Goal: Information Seeking & Learning: Learn about a topic

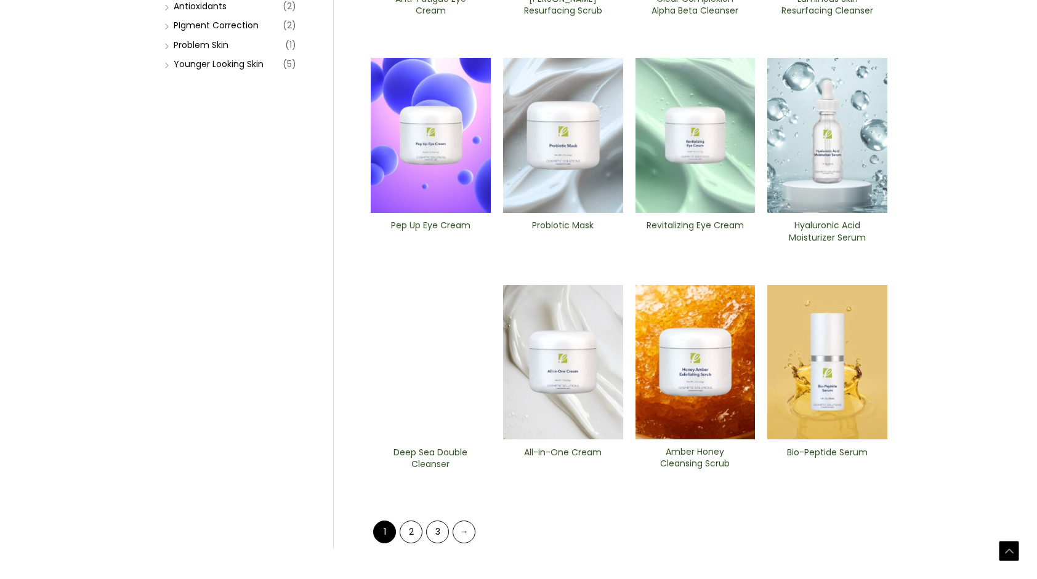
scroll to position [358, 0]
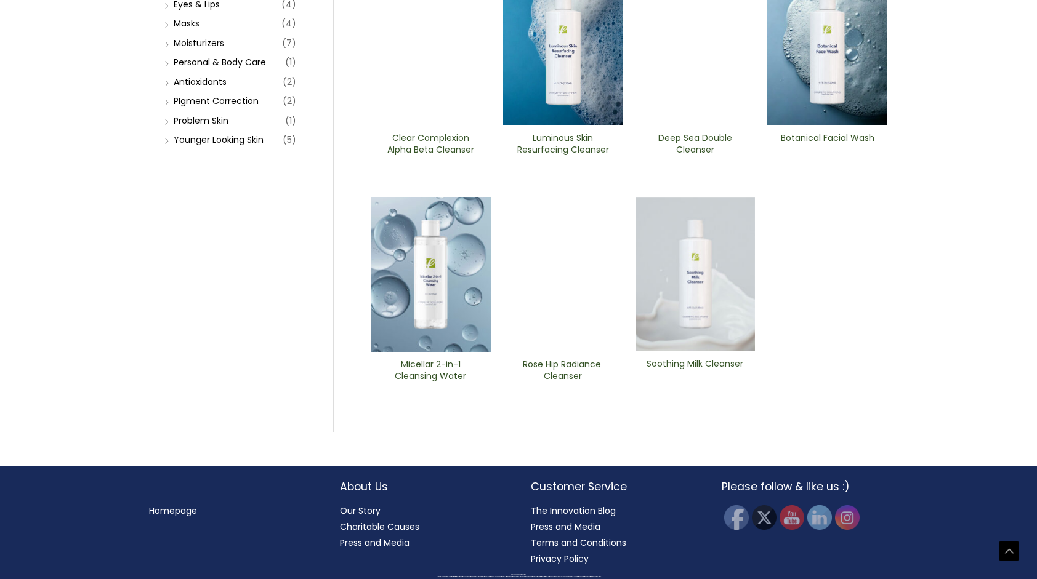
scroll to position [401, 0]
click at [679, 126] on img at bounding box center [695, 47] width 120 height 155
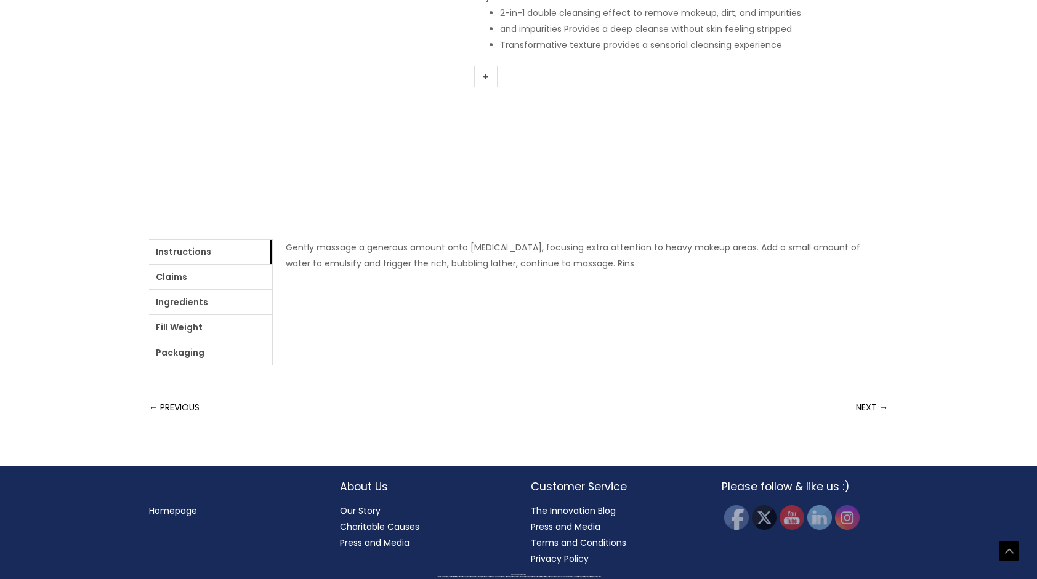
scroll to position [552, 0]
click at [272, 310] on link "Ingredients" at bounding box center [210, 302] width 123 height 25
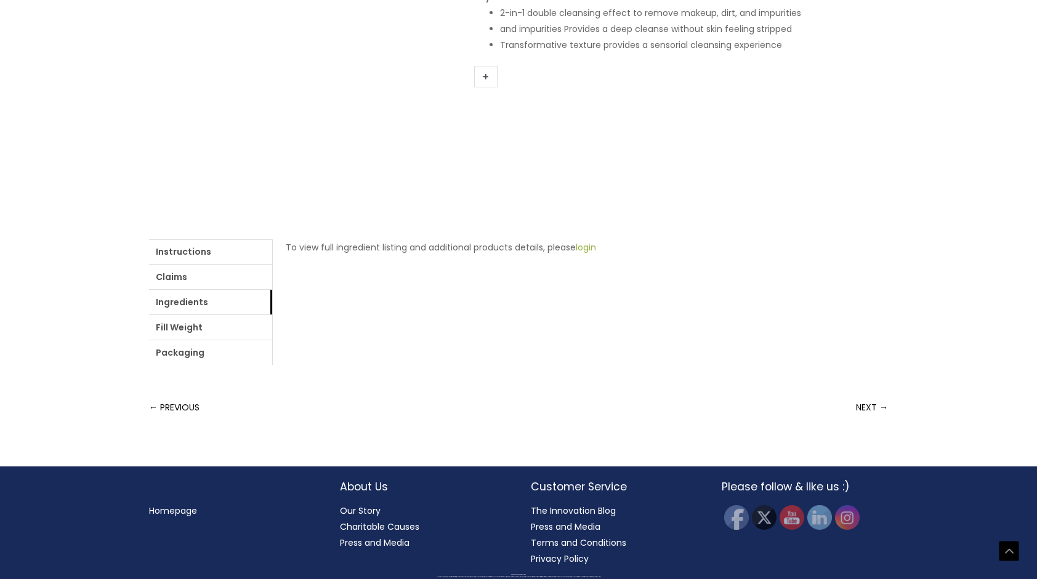
click at [576, 254] on link "login" at bounding box center [586, 247] width 20 height 12
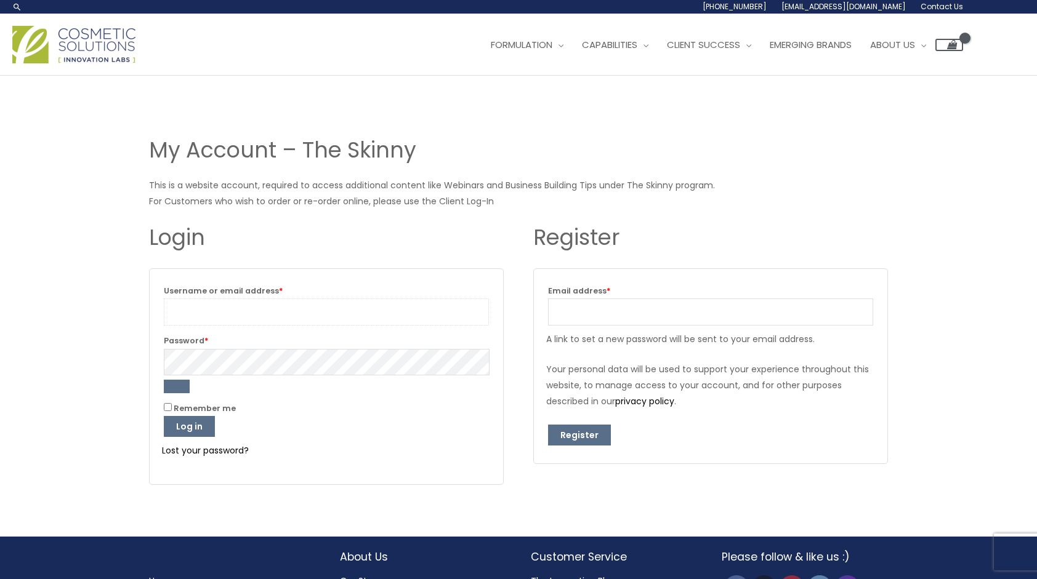
click at [308, 314] on input "Username or email address * Required" at bounding box center [326, 312] width 325 height 27
type input "hscott8@gmail.com"
click at [164, 416] on button "Log in" at bounding box center [189, 426] width 51 height 21
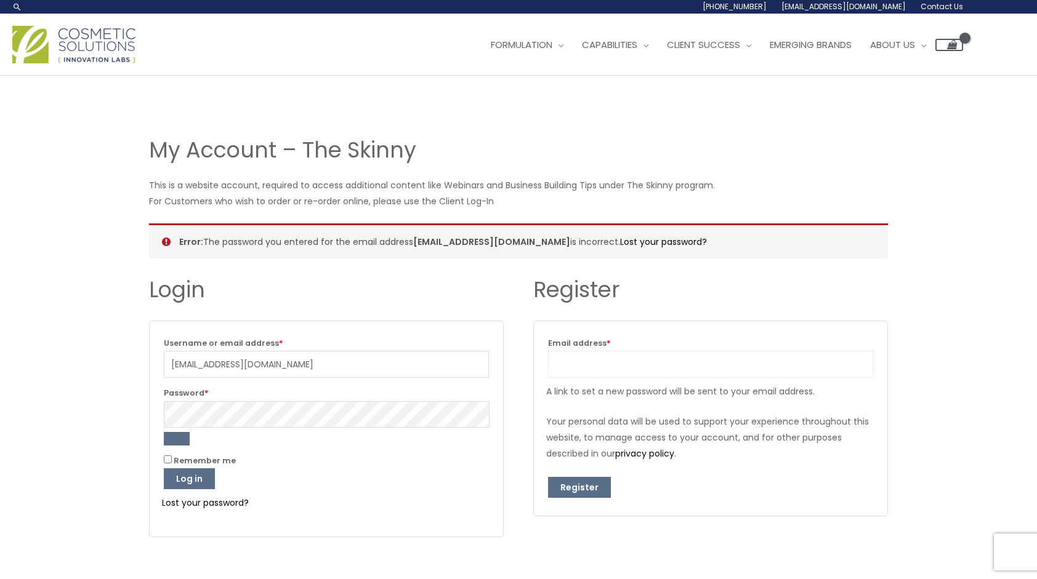
click at [579, 375] on input "Email address * Required" at bounding box center [710, 364] width 325 height 27
type input "[EMAIL_ADDRESS][DOMAIN_NAME]"
click at [579, 484] on button "Register" at bounding box center [579, 487] width 63 height 21
drag, startPoint x: 702, startPoint y: 362, endPoint x: 378, endPoint y: 335, distance: 324.9
click at [378, 335] on div "Login Username or email address * Required Password * Required Remember me Log …" at bounding box center [518, 415] width 739 height 279
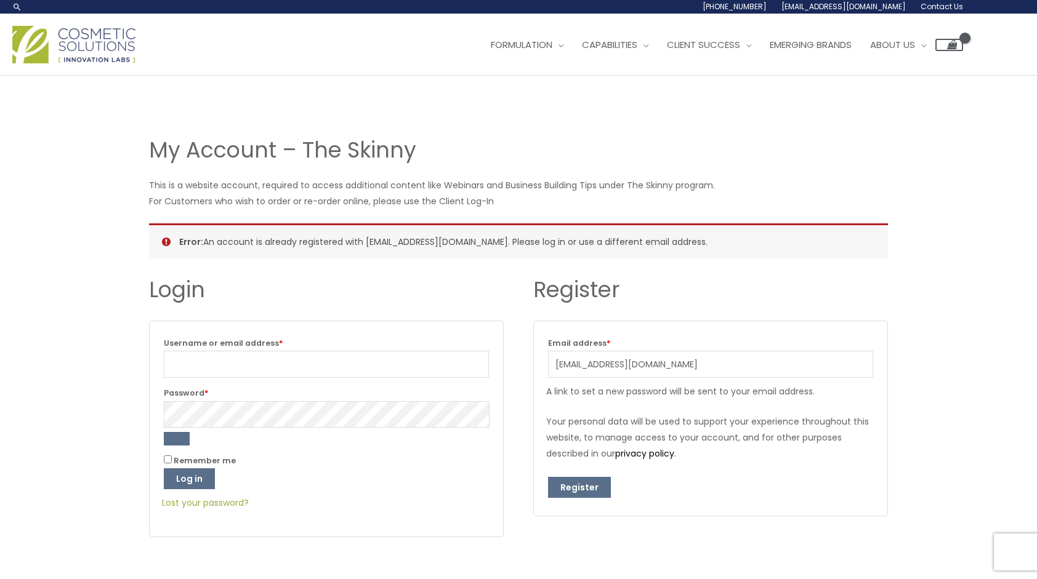
click at [179, 500] on link "Lost your password?" at bounding box center [205, 503] width 87 height 12
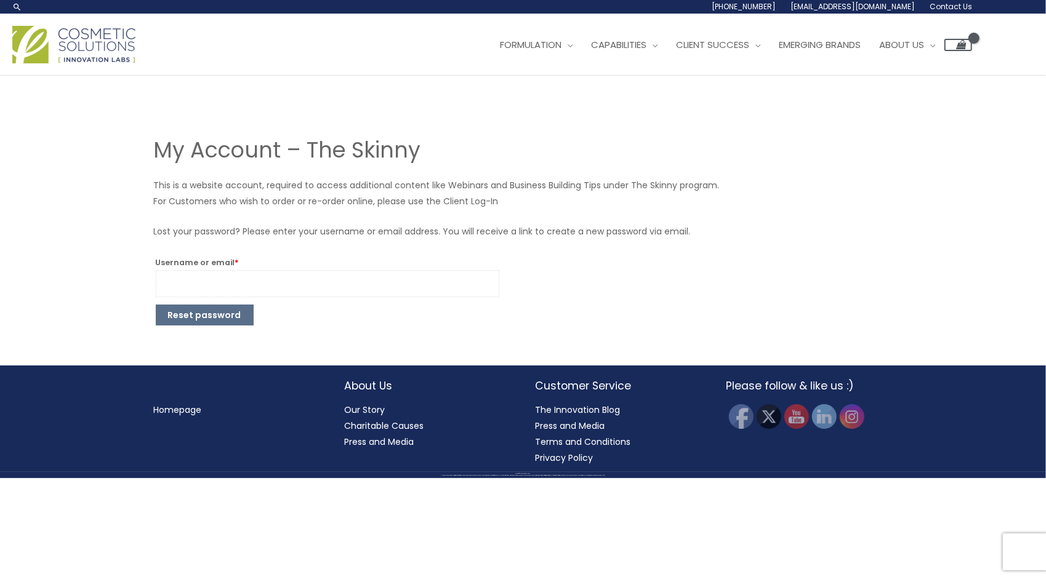
click at [207, 291] on input "Username or email * Required" at bounding box center [327, 283] width 343 height 27
type input "[EMAIL_ADDRESS][DOMAIN_NAME]"
click at [196, 315] on button "Reset password" at bounding box center [205, 315] width 98 height 21
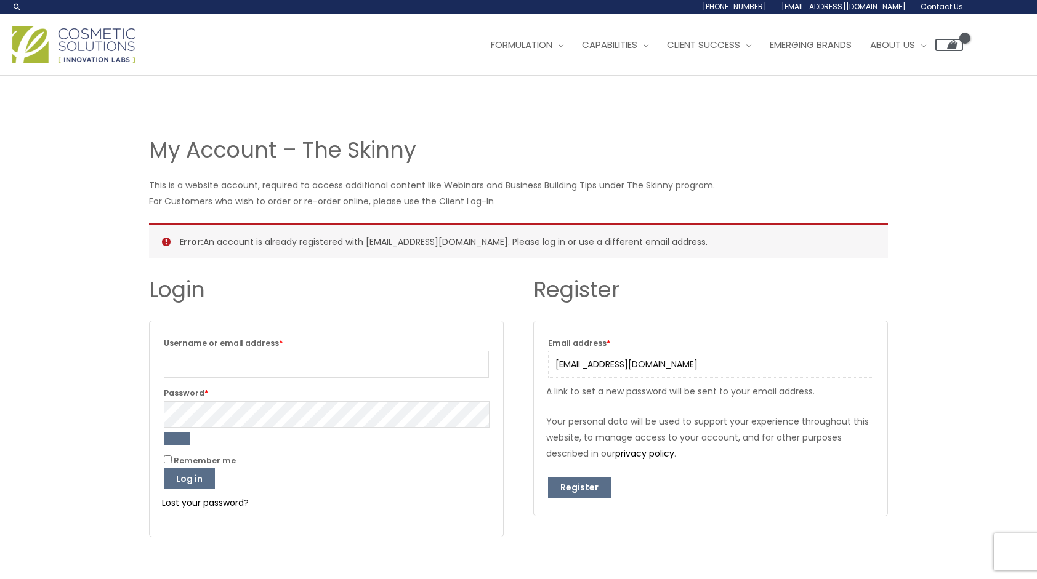
drag, startPoint x: 659, startPoint y: 367, endPoint x: 384, endPoint y: 283, distance: 288.2
click at [384, 283] on div "Login Username or email address * Required Password * Required Remember me Log …" at bounding box center [518, 415] width 739 height 279
type input "[PERSON_NAME][EMAIL_ADDRESS][DOMAIN_NAME]"
click at [569, 478] on button "Register" at bounding box center [579, 487] width 63 height 21
click at [576, 496] on button "Register" at bounding box center [579, 487] width 63 height 21
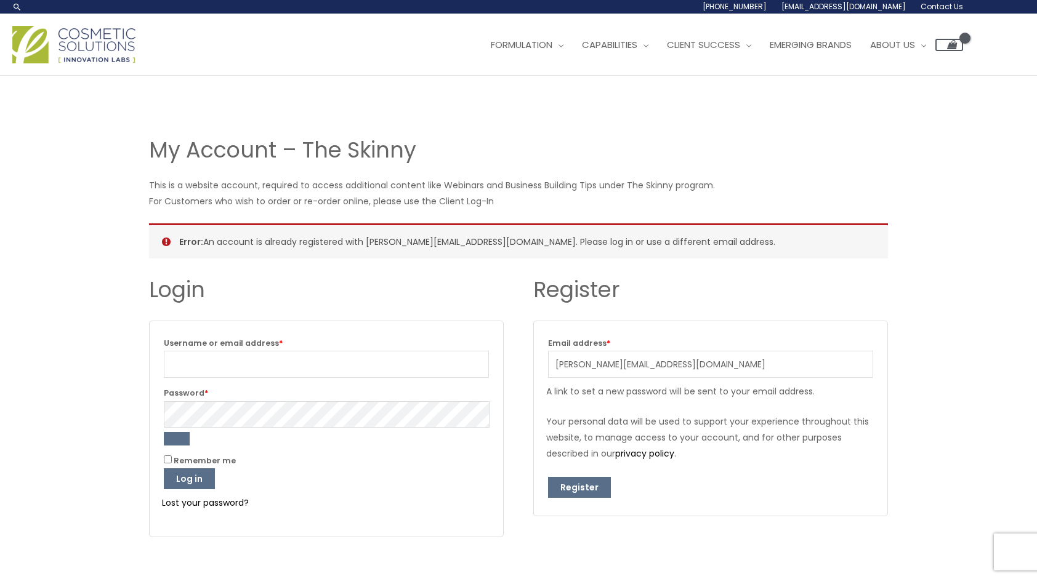
click at [249, 385] on label "Password * Required" at bounding box center [326, 392] width 325 height 15
click at [188, 366] on input "Username or email address * Required" at bounding box center [326, 364] width 325 height 27
type input "[PERSON_NAME][EMAIL_ADDRESS][DOMAIN_NAME]"
click at [164, 468] on button "Log in" at bounding box center [189, 478] width 51 height 21
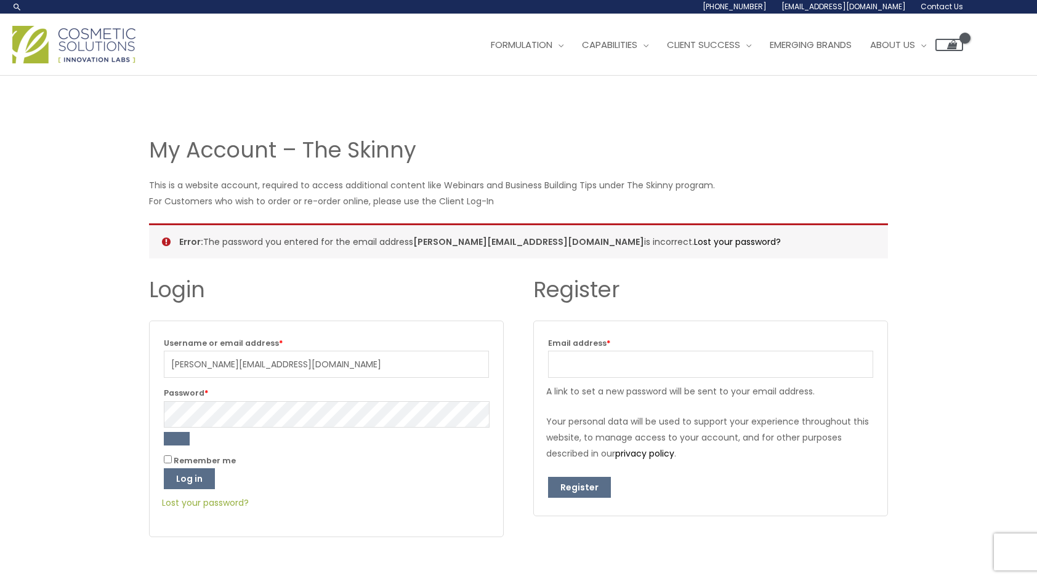
click at [203, 501] on link "Lost your password?" at bounding box center [205, 503] width 87 height 12
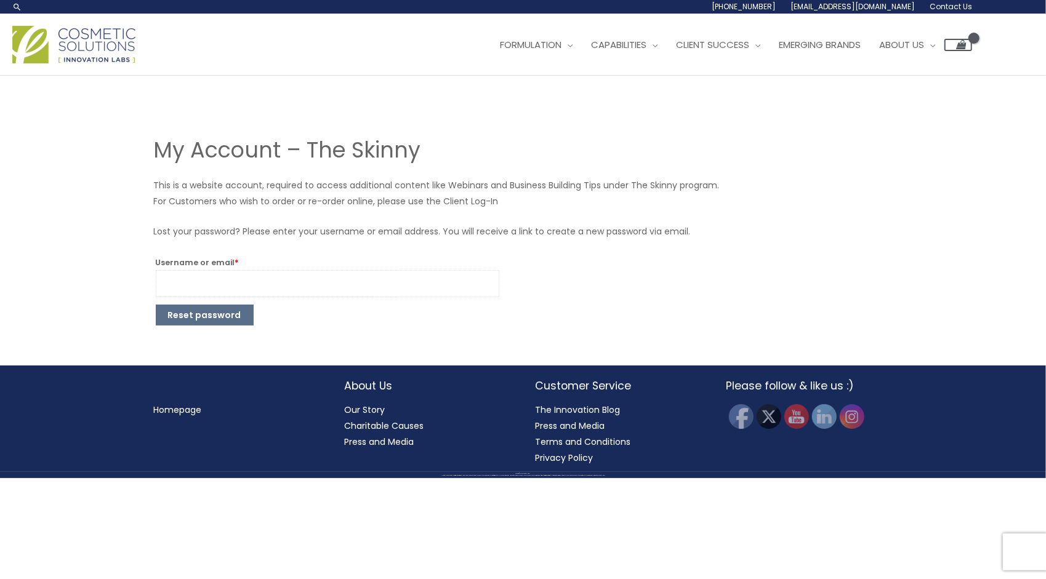
click at [205, 279] on input "Username or email * Required" at bounding box center [327, 283] width 343 height 27
type input "[PERSON_NAME][EMAIL_ADDRESS][DOMAIN_NAME]"
click at [220, 321] on button "Reset password" at bounding box center [205, 315] width 98 height 21
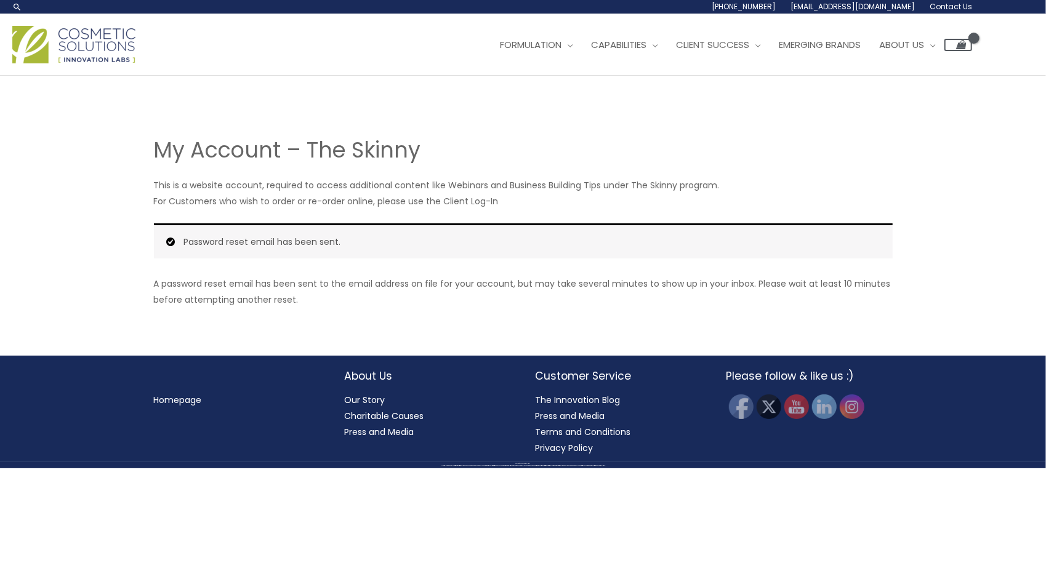
click at [478, 199] on p "This is a website account, required to access additional content like Webinars …" at bounding box center [523, 193] width 739 height 32
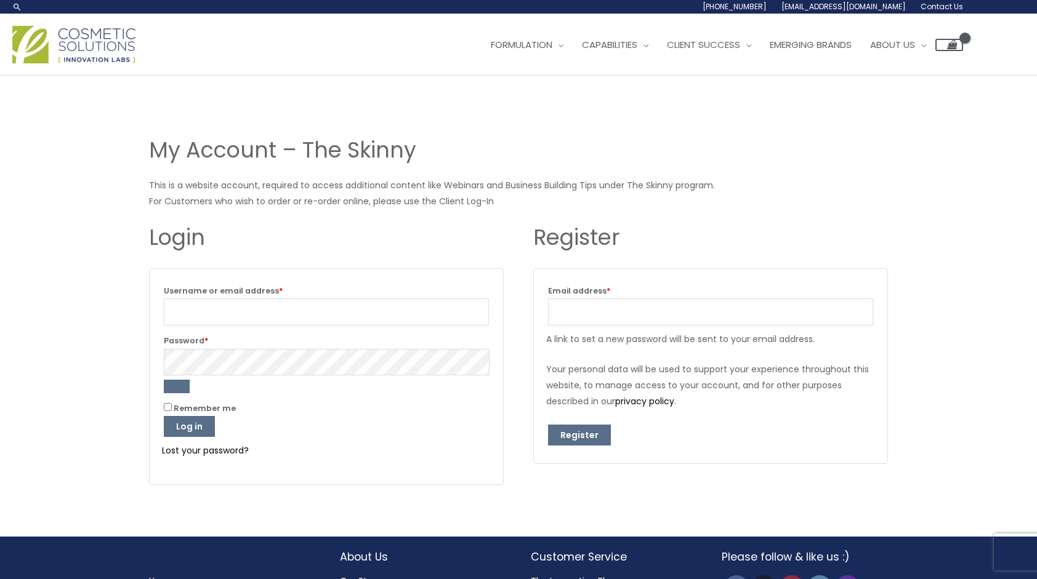
scroll to position [8, 0]
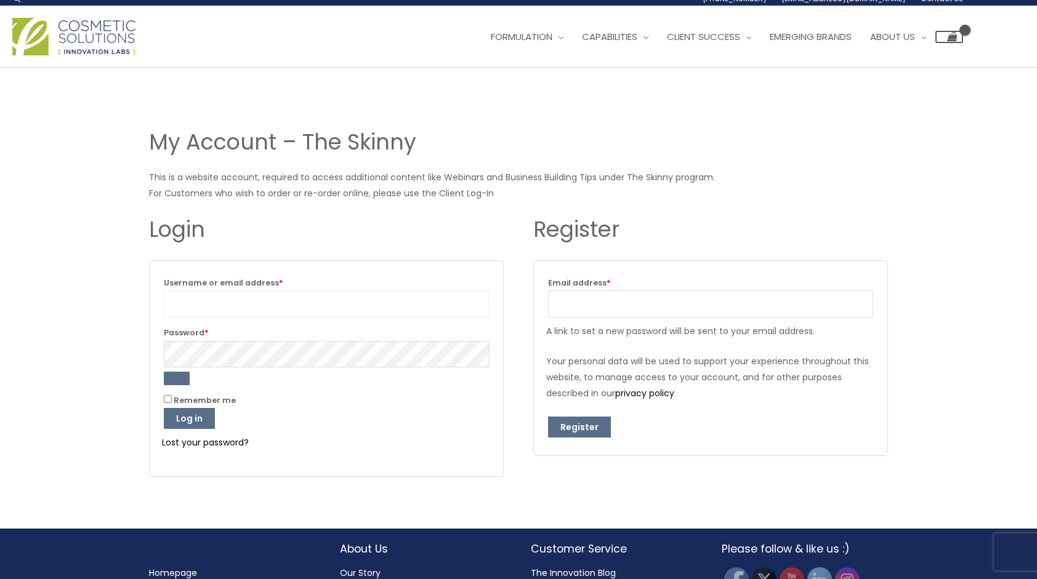
click at [233, 298] on input "Username or email address * Required" at bounding box center [326, 304] width 325 height 27
type input "[EMAIL_ADDRESS][DOMAIN_NAME]"
click at [164, 408] on button "Log in" at bounding box center [189, 418] width 51 height 21
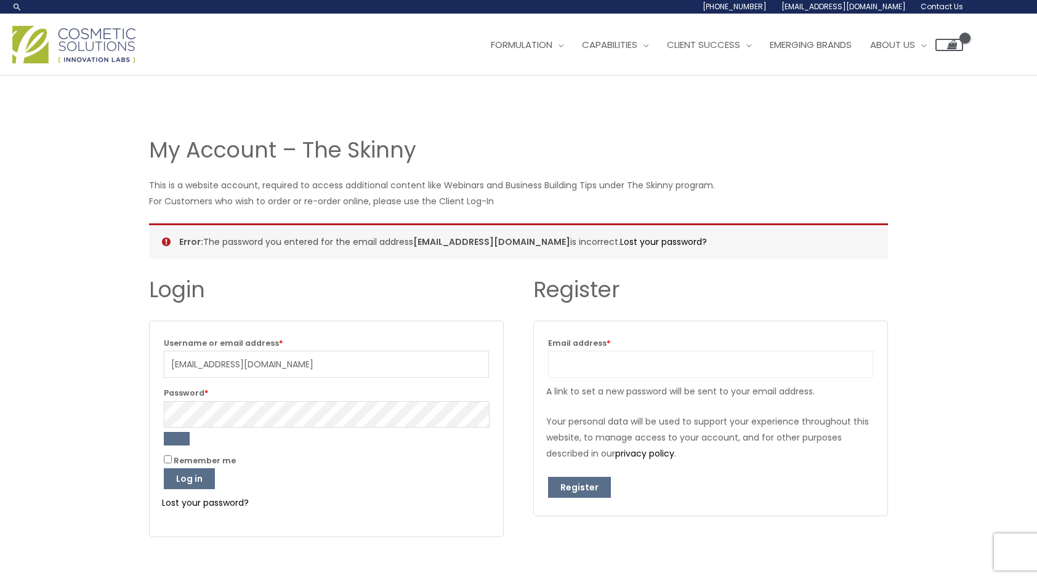
click at [592, 354] on input "Email address * Required" at bounding box center [710, 364] width 325 height 27
click at [540, 107] on span "Market Ready Formulas" at bounding box center [547, 108] width 113 height 13
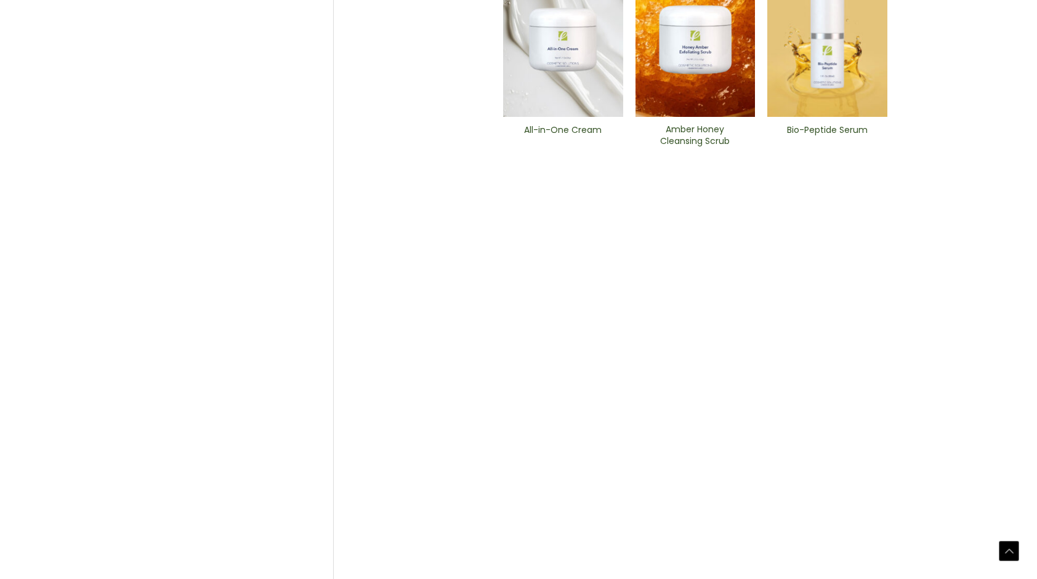
scroll to position [681, 0]
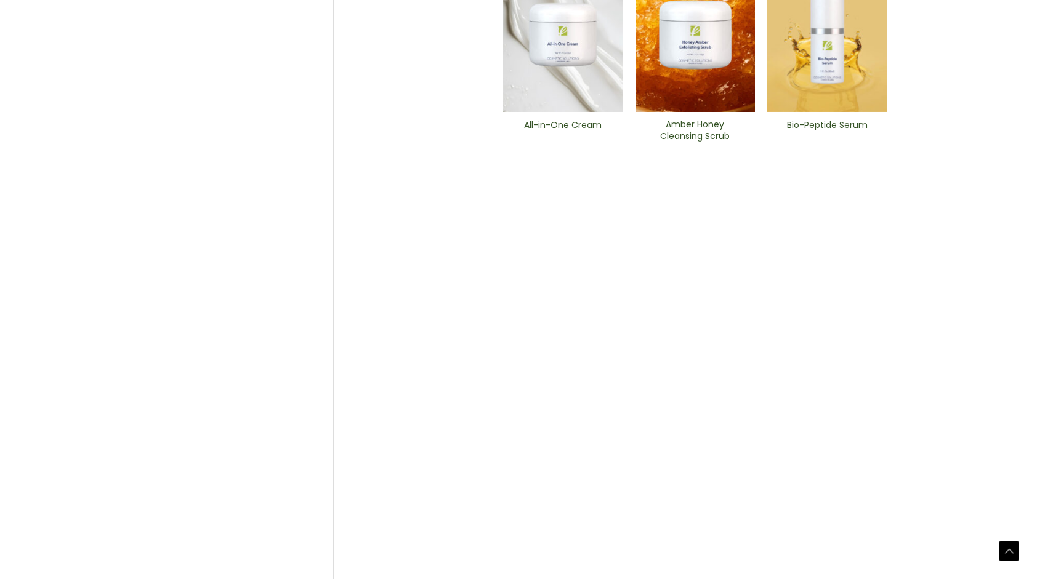
click at [468, 303] on img at bounding box center [431, 419] width 120 height 923
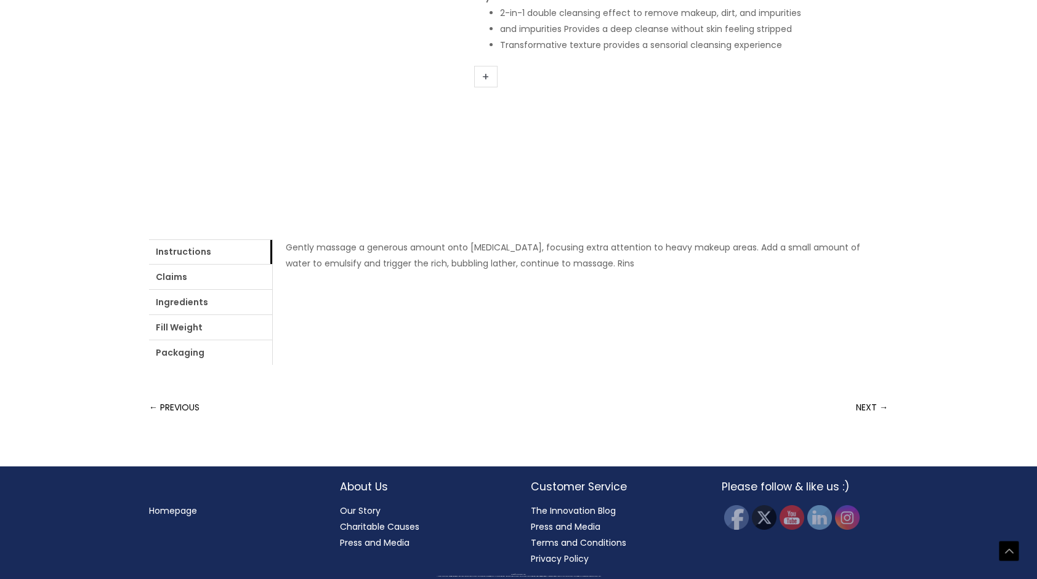
scroll to position [446, 0]
click at [227, 289] on link "Claims" at bounding box center [210, 277] width 123 height 25
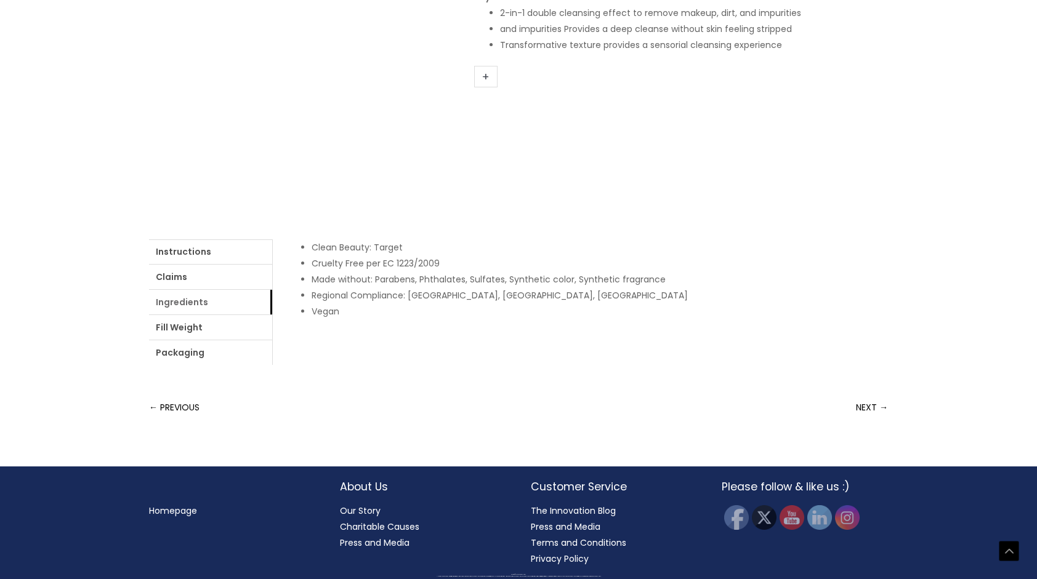
click at [272, 315] on link "Ingredients" at bounding box center [210, 302] width 123 height 25
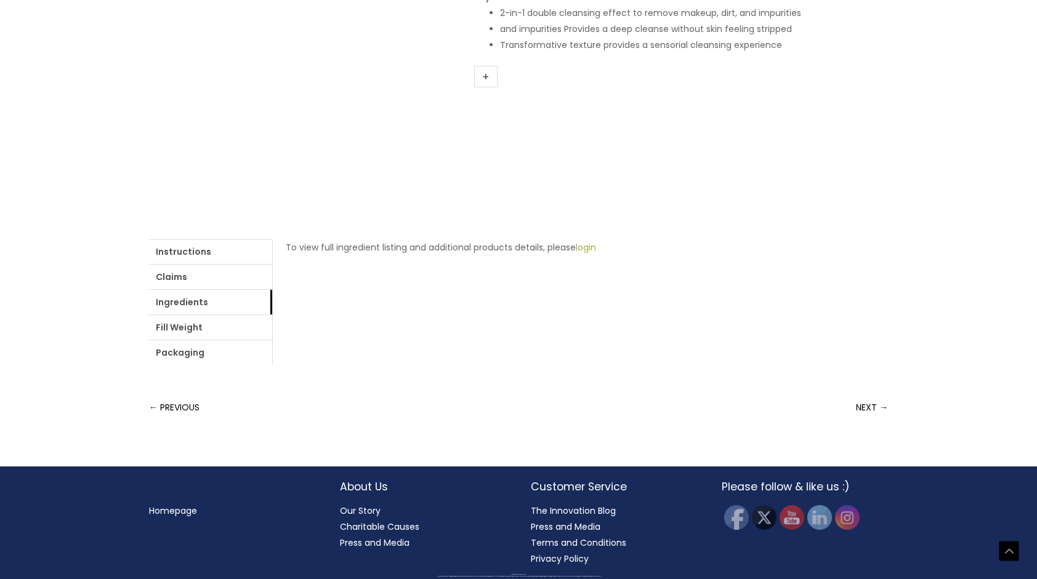
click at [576, 254] on link "login" at bounding box center [586, 247] width 20 height 12
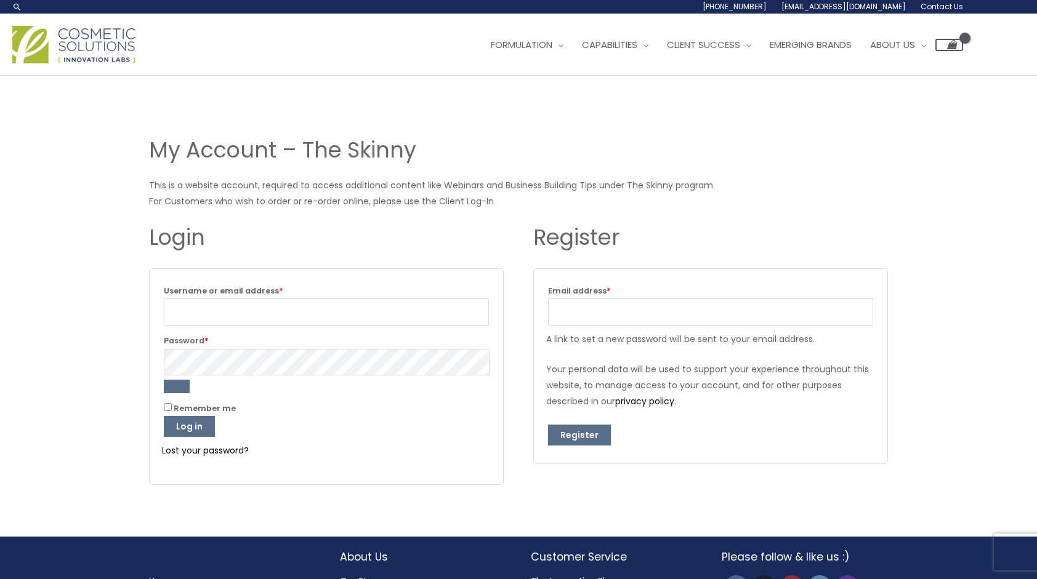
click at [230, 326] on p "Username or email address * Required" at bounding box center [326, 304] width 329 height 46
click at [227, 318] on input "Username or email address * Required" at bounding box center [326, 312] width 325 height 27
type input "hscott8@gmail.com"
click at [167, 388] on button "Show password" at bounding box center [177, 387] width 26 height 14
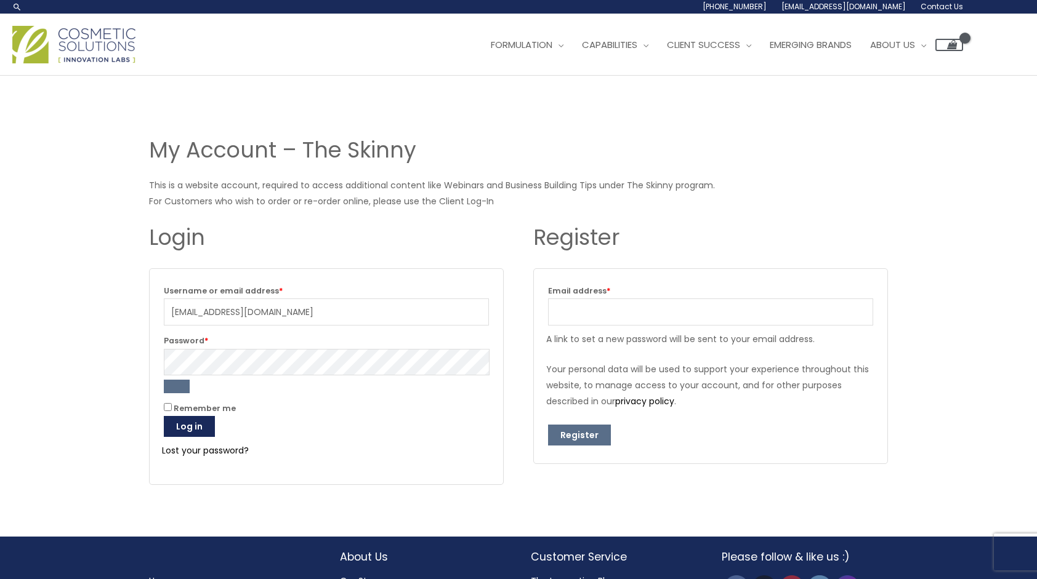
click at [199, 420] on button "Log in" at bounding box center [189, 426] width 51 height 21
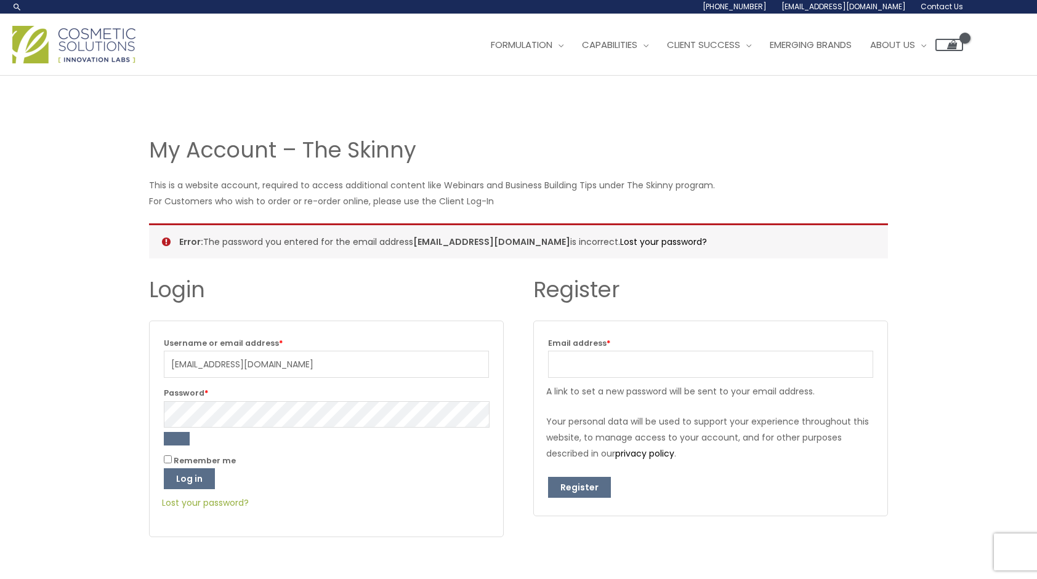
click at [212, 497] on link "Lost your password?" at bounding box center [205, 503] width 87 height 12
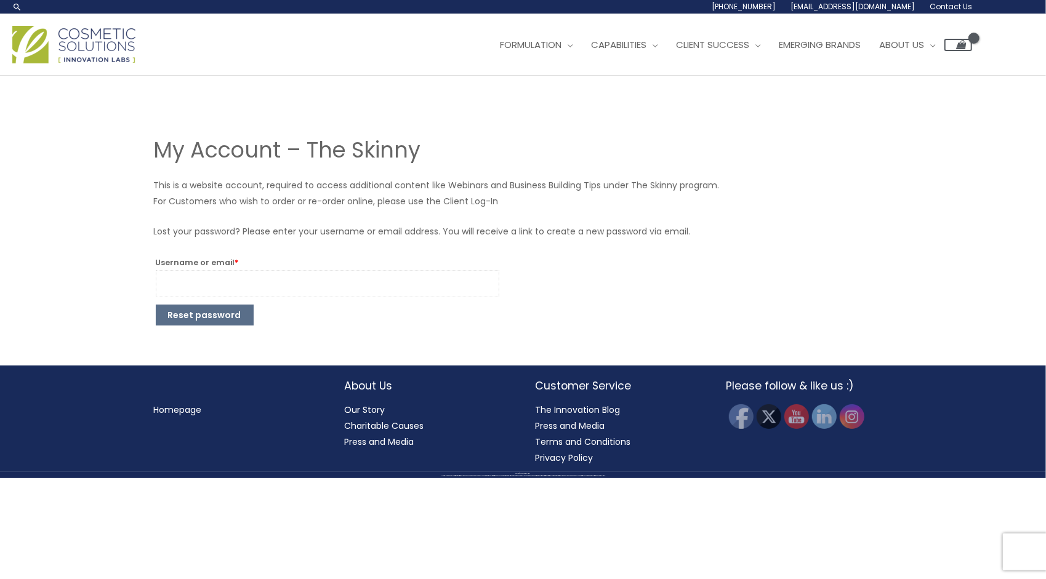
click at [228, 276] on input "Username or email * Required" at bounding box center [327, 283] width 343 height 27
type input "[EMAIL_ADDRESS][DOMAIN_NAME]"
click at [231, 310] on button "Reset password" at bounding box center [205, 315] width 98 height 21
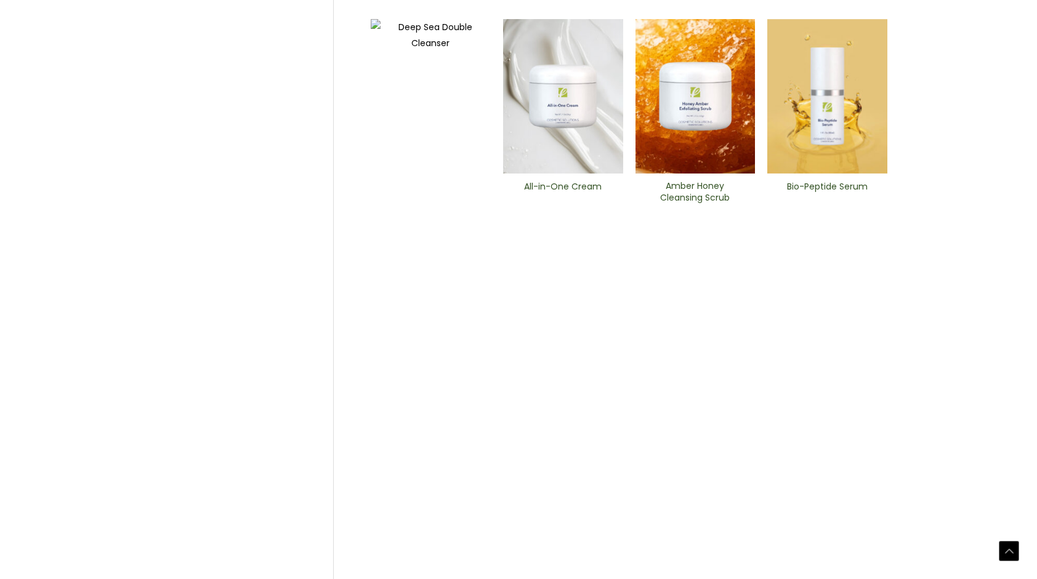
scroll to position [622, 0]
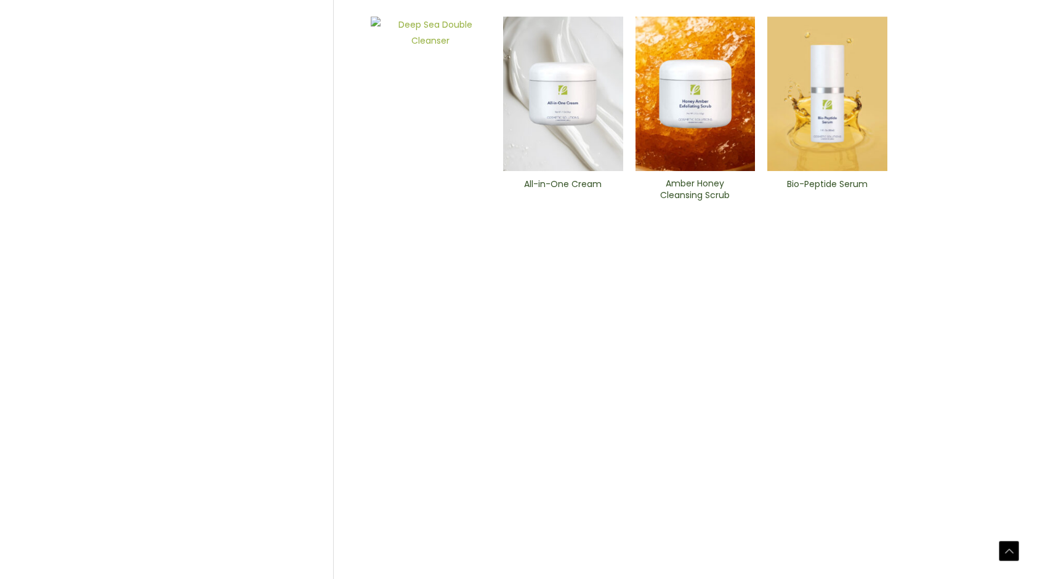
click at [439, 397] on img at bounding box center [431, 478] width 120 height 923
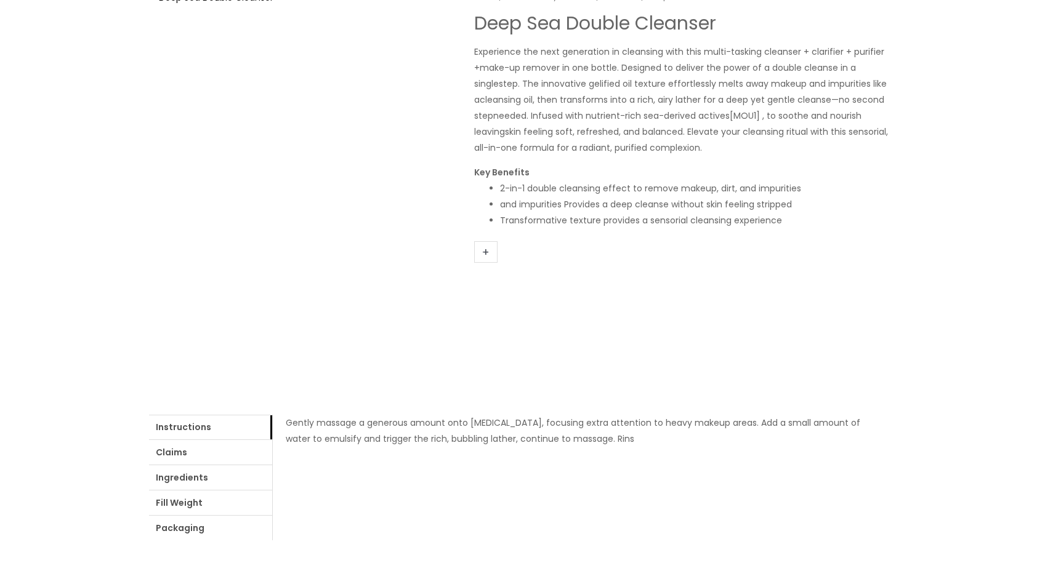
scroll to position [552, 0]
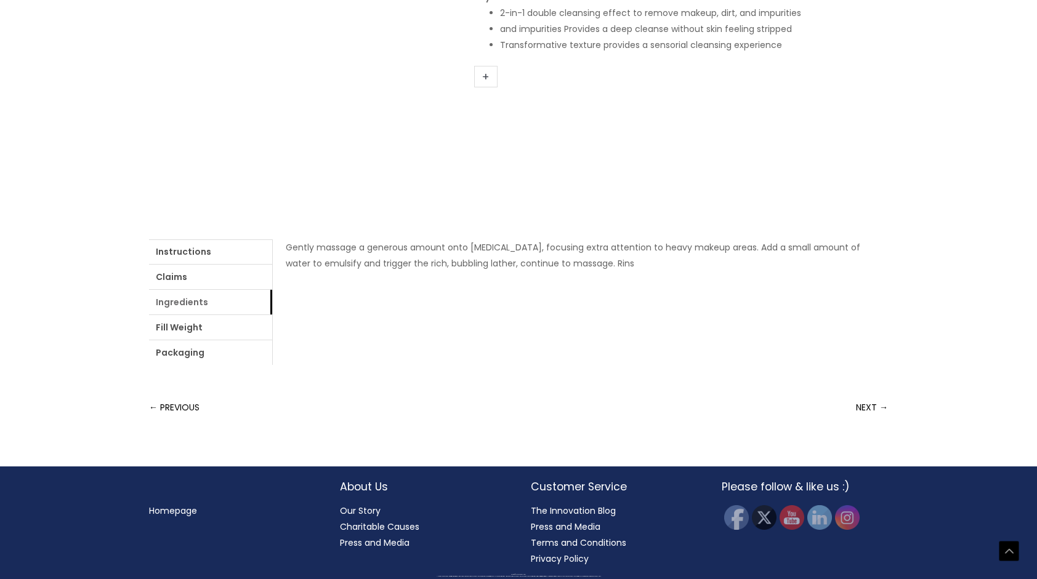
click at [272, 311] on link "Ingredients" at bounding box center [210, 302] width 123 height 25
click at [576, 254] on link "login" at bounding box center [586, 247] width 20 height 12
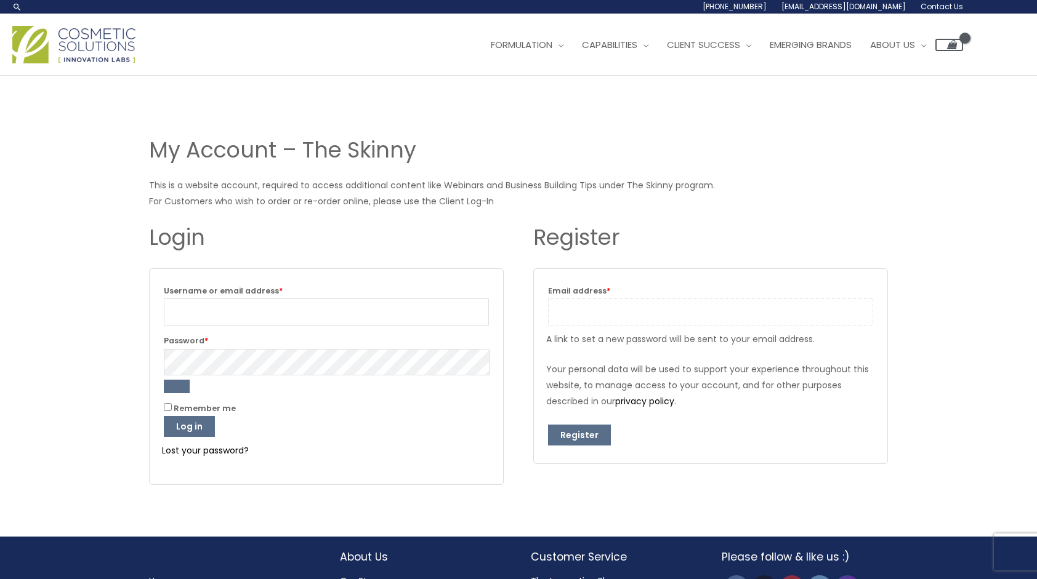
click at [633, 314] on input "Email address * Required" at bounding box center [710, 312] width 325 height 27
type input "jenna@purepathfs.com"
click at [564, 438] on button "Register" at bounding box center [579, 435] width 63 height 21
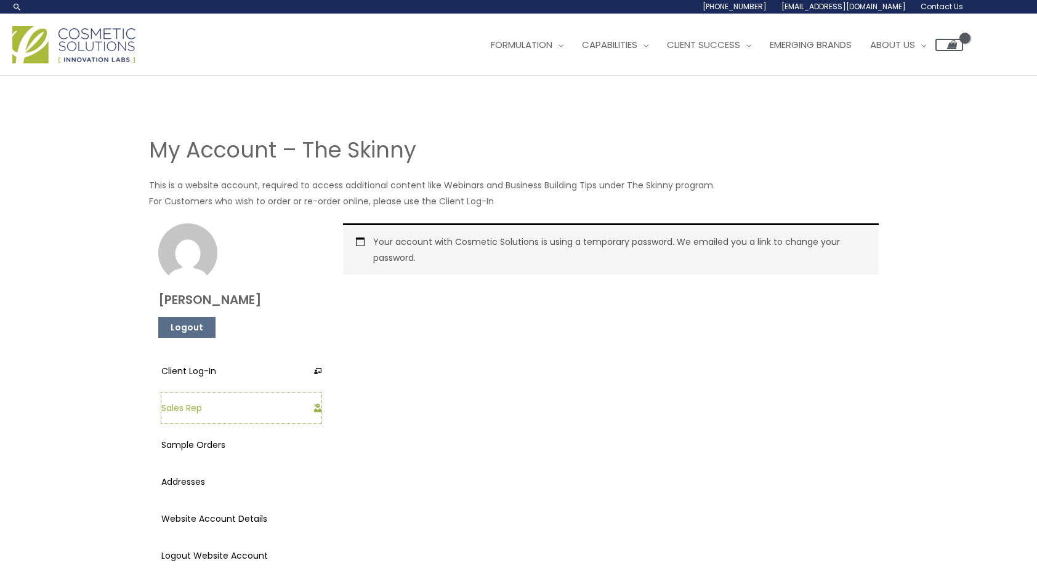
drag, startPoint x: 222, startPoint y: 345, endPoint x: 499, endPoint y: 153, distance: 337.1
click at [222, 393] on link "Sales Rep" at bounding box center [241, 408] width 160 height 31
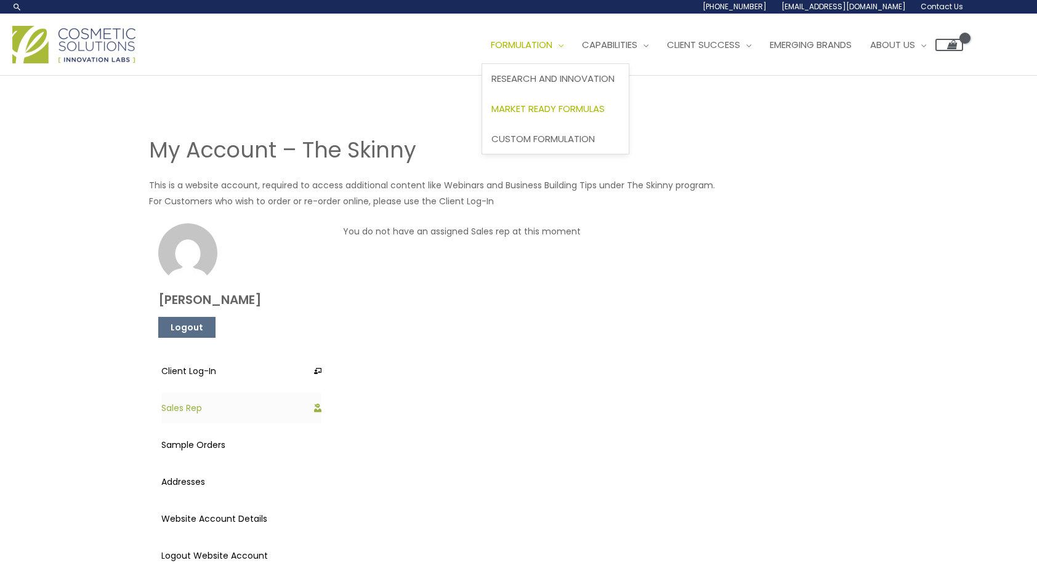
click at [543, 113] on span "Market Ready Formulas" at bounding box center [547, 108] width 113 height 13
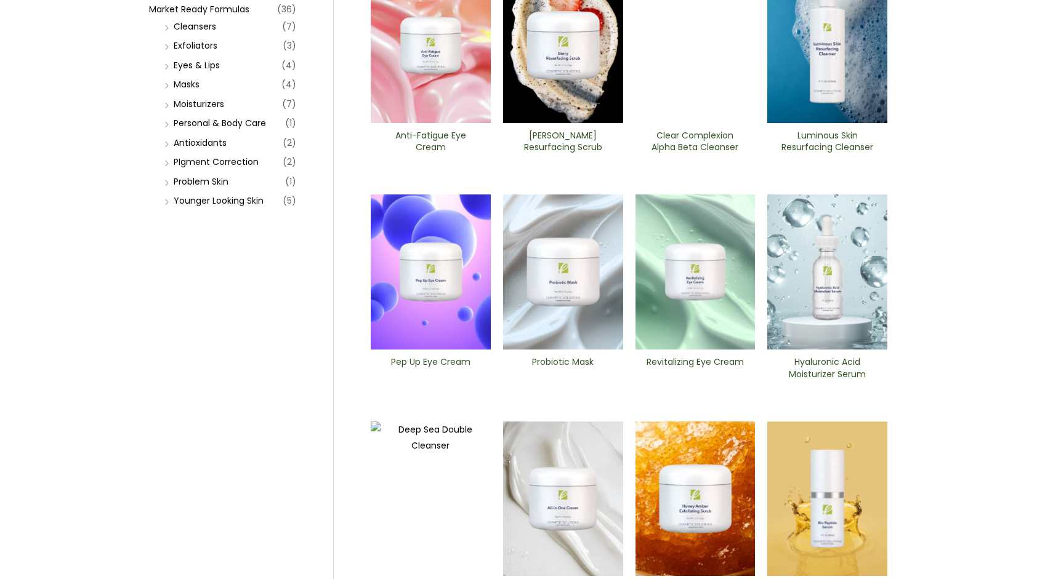
scroll to position [375, 0]
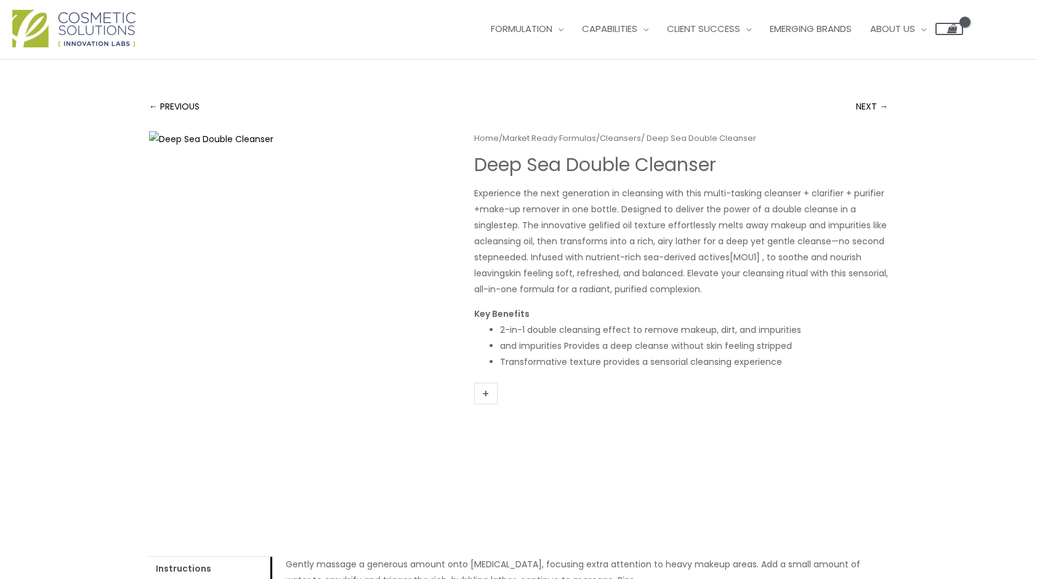
scroll to position [285, 0]
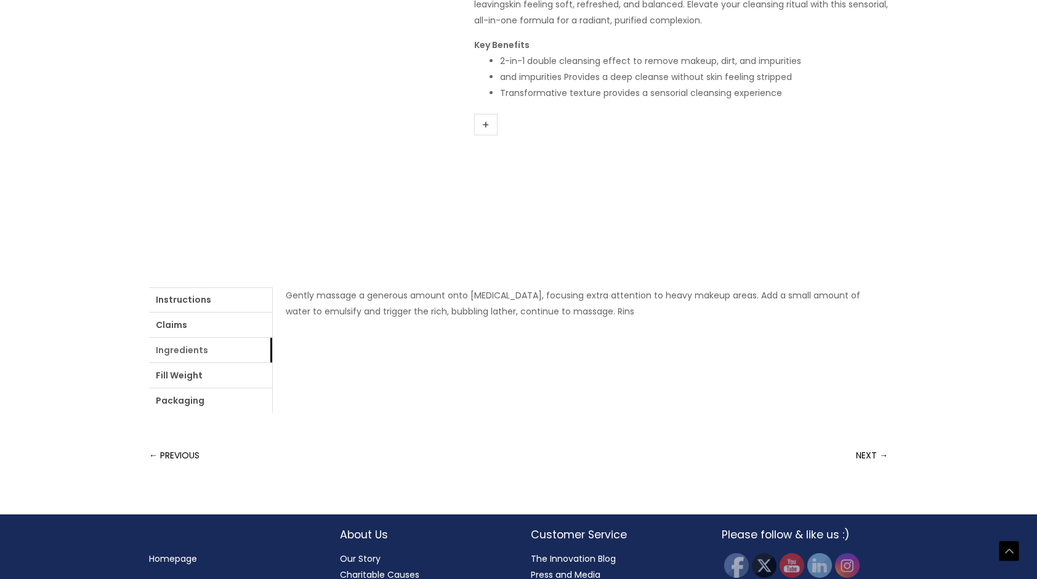
click at [181, 350] on link "Ingredients" at bounding box center [210, 350] width 123 height 25
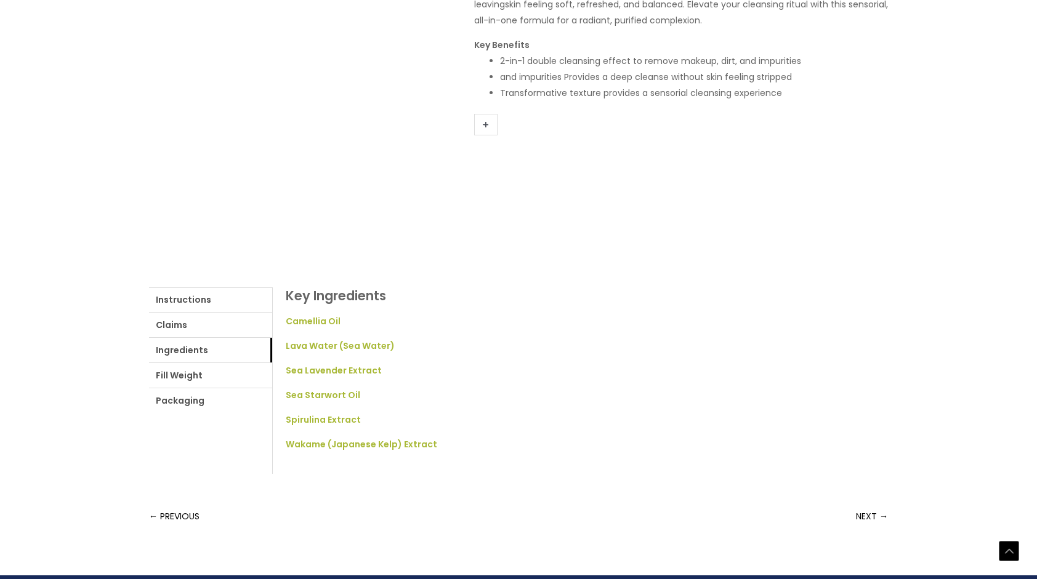
click at [555, 314] on li "Camellia Oil" at bounding box center [580, 321] width 589 height 16
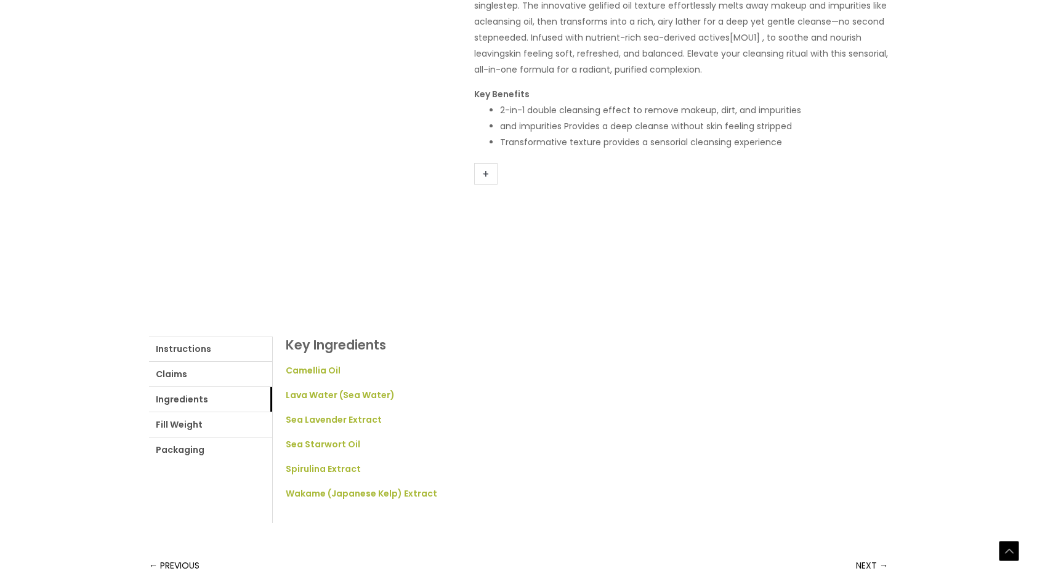
scroll to position [260, 0]
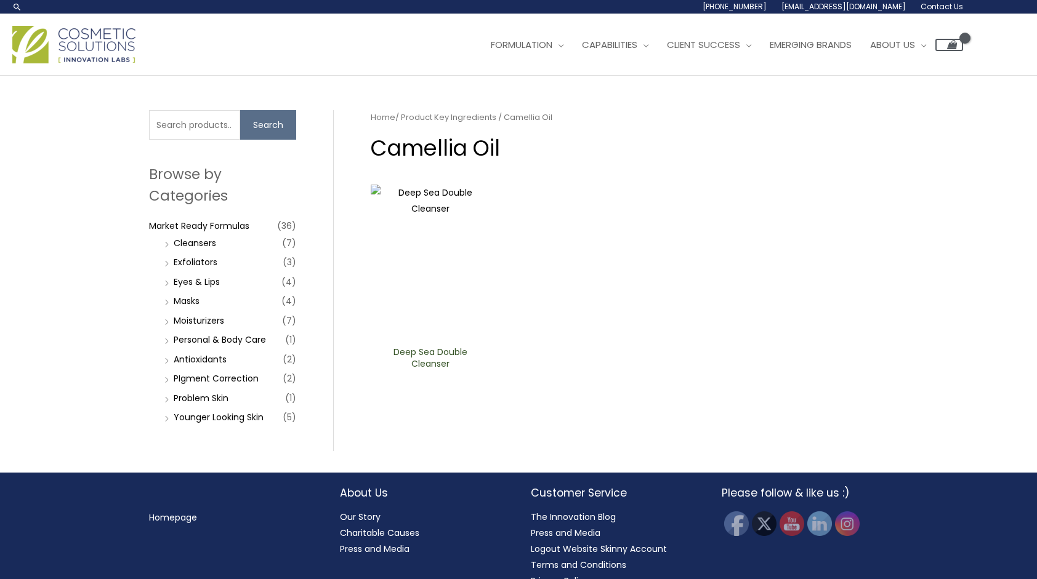
click at [209, 235] on li "Cleansers (7)" at bounding box center [228, 243] width 135 height 17
click at [214, 224] on link "Market Ready Formulas" at bounding box center [199, 226] width 100 height 12
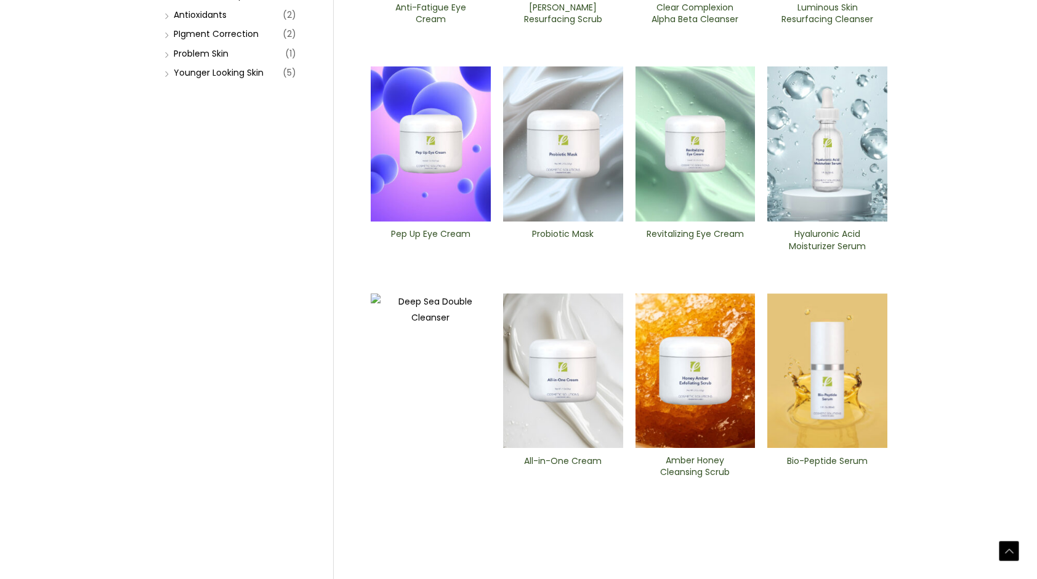
scroll to position [391, 0]
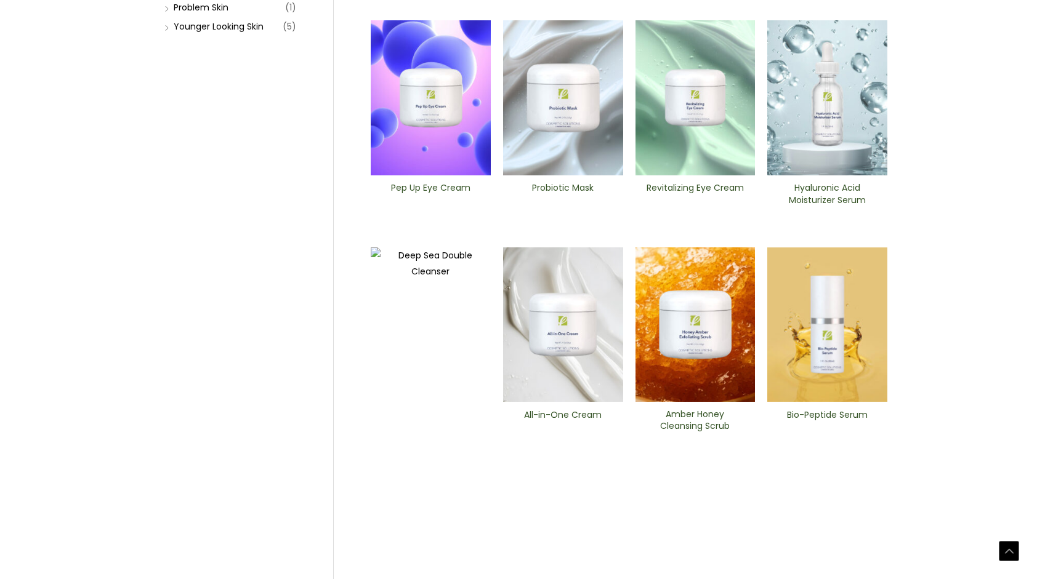
click at [841, 345] on img at bounding box center [827, 324] width 120 height 155
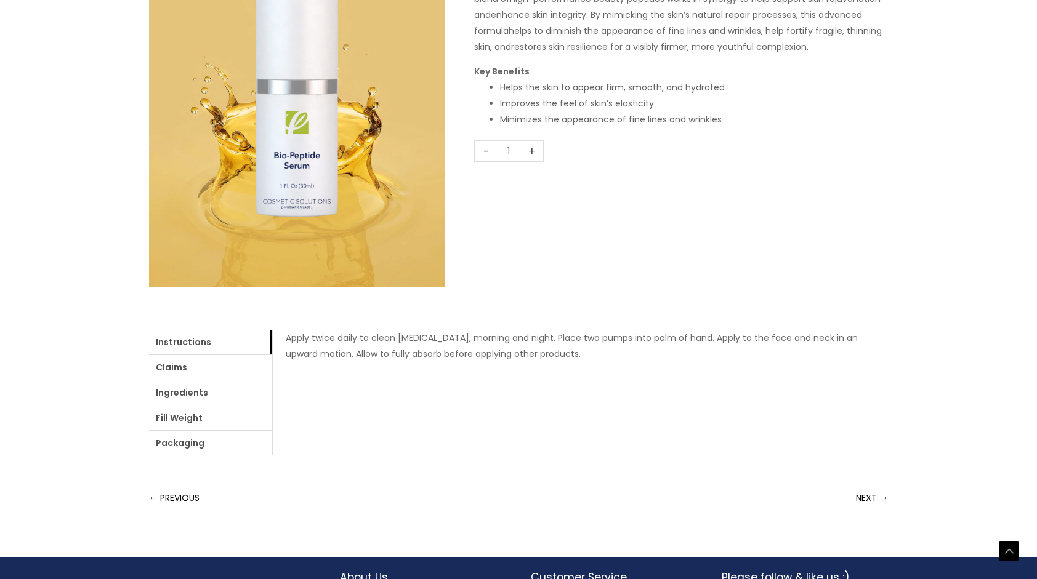
scroll to position [314, 0]
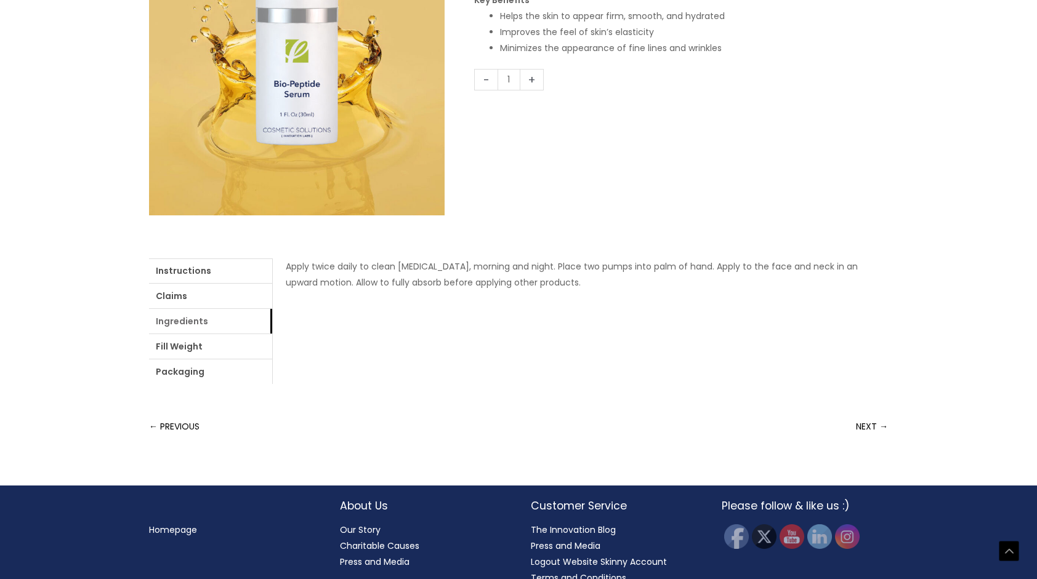
click at [213, 310] on link "Ingredients" at bounding box center [210, 321] width 123 height 25
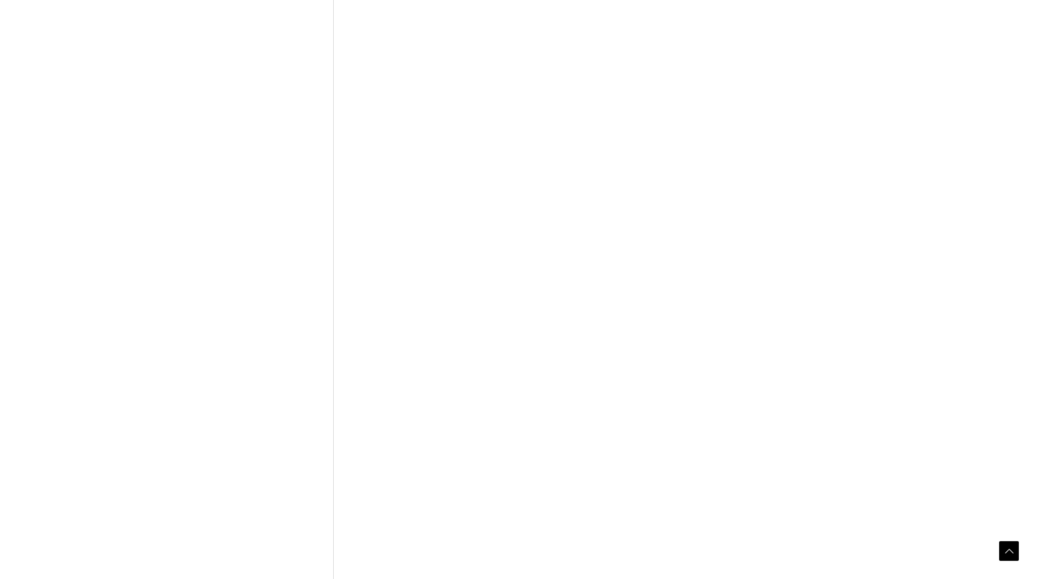
scroll to position [472, 0]
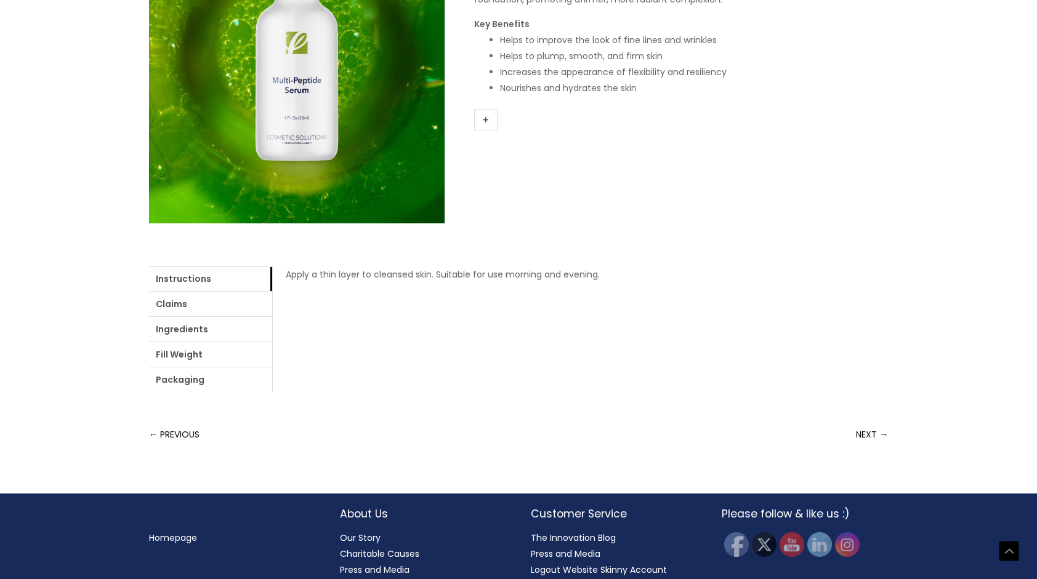
scroll to position [347, 0]
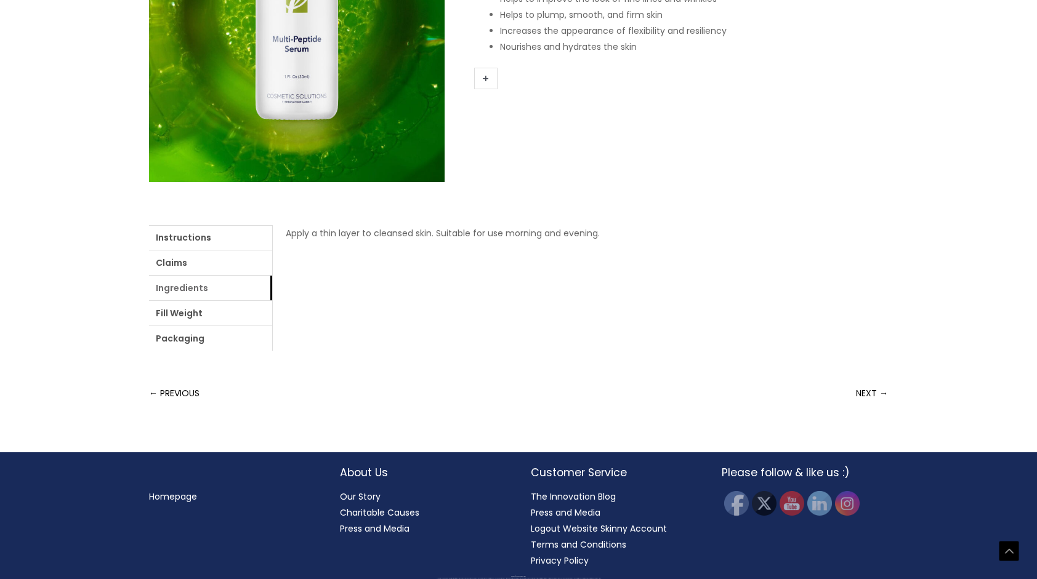
click at [200, 284] on link "Ingredients" at bounding box center [210, 288] width 123 height 25
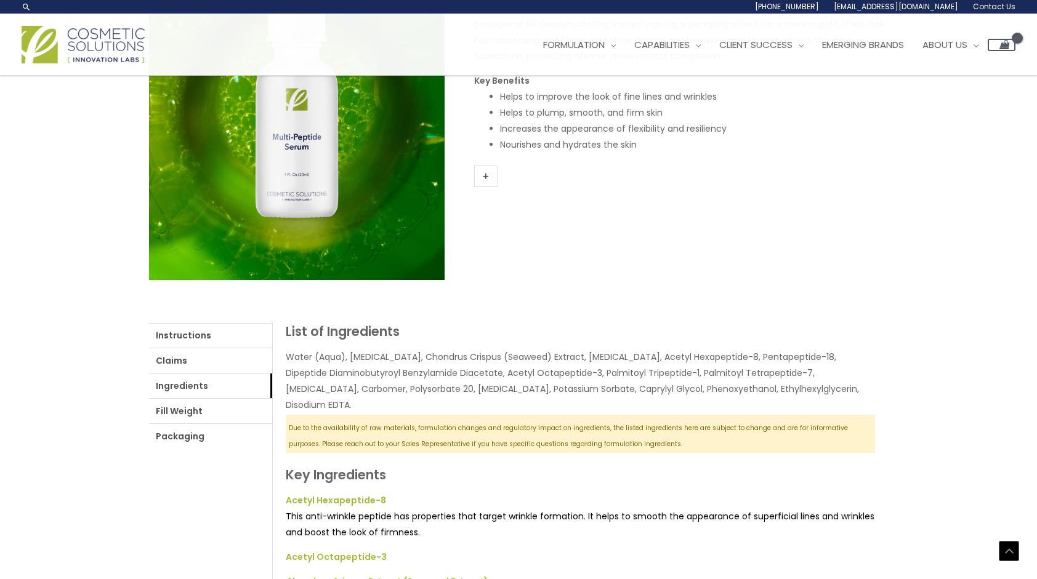
scroll to position [250, 0]
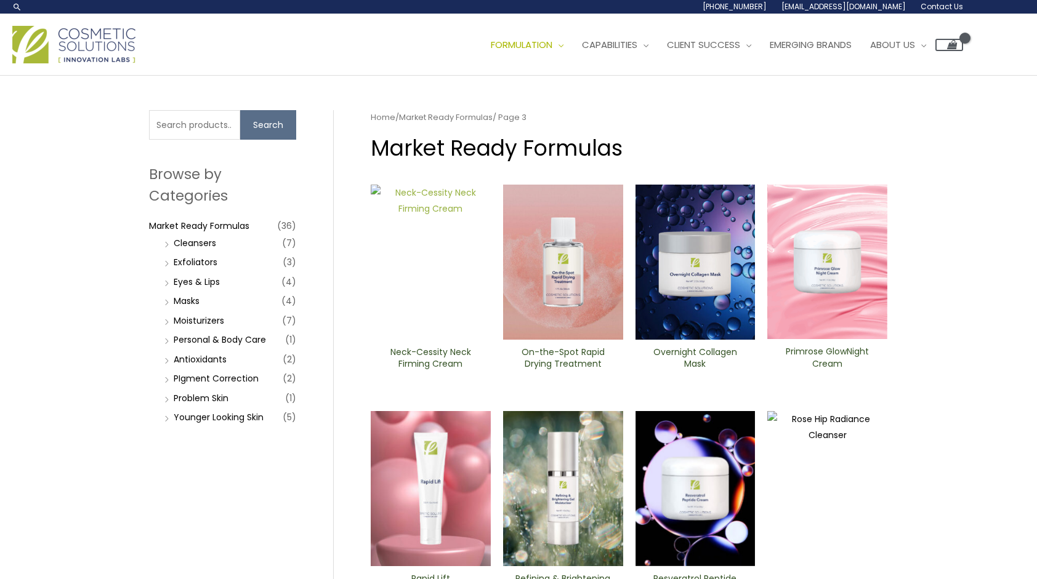
click at [430, 289] on img at bounding box center [431, 262] width 120 height 155
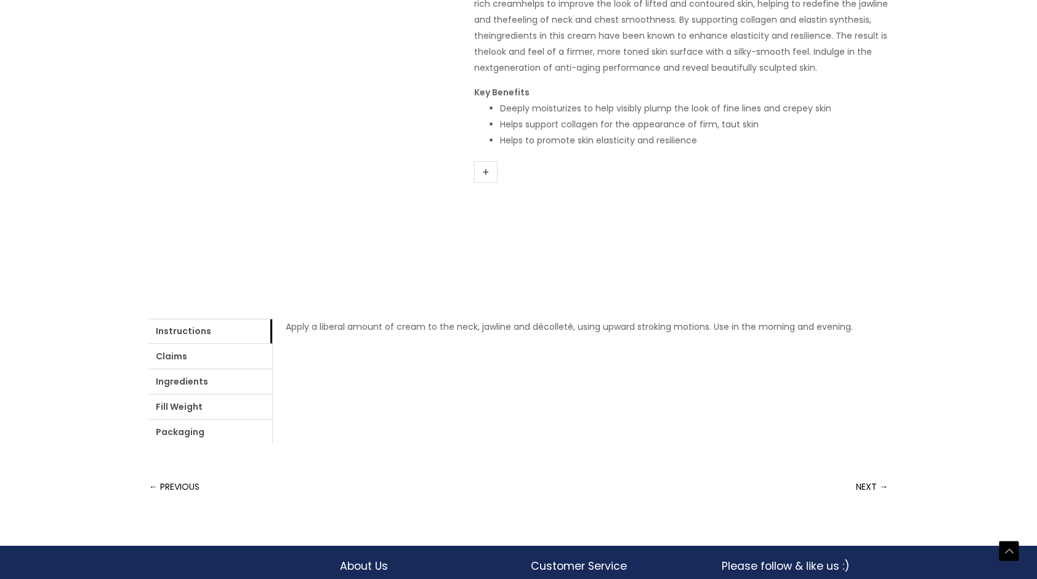
scroll to position [320, 0]
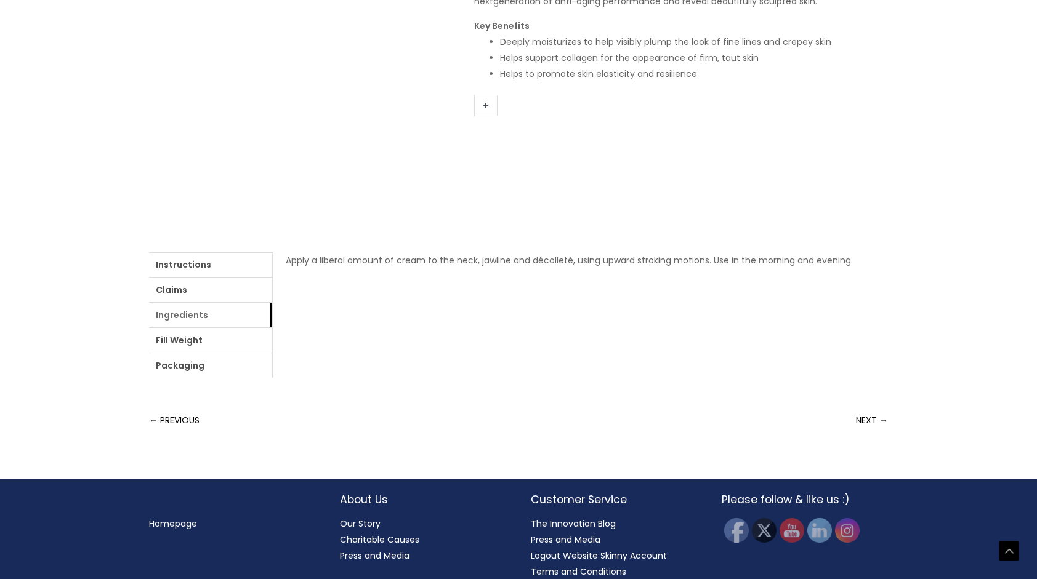
click at [217, 310] on link "Ingredients" at bounding box center [210, 315] width 123 height 25
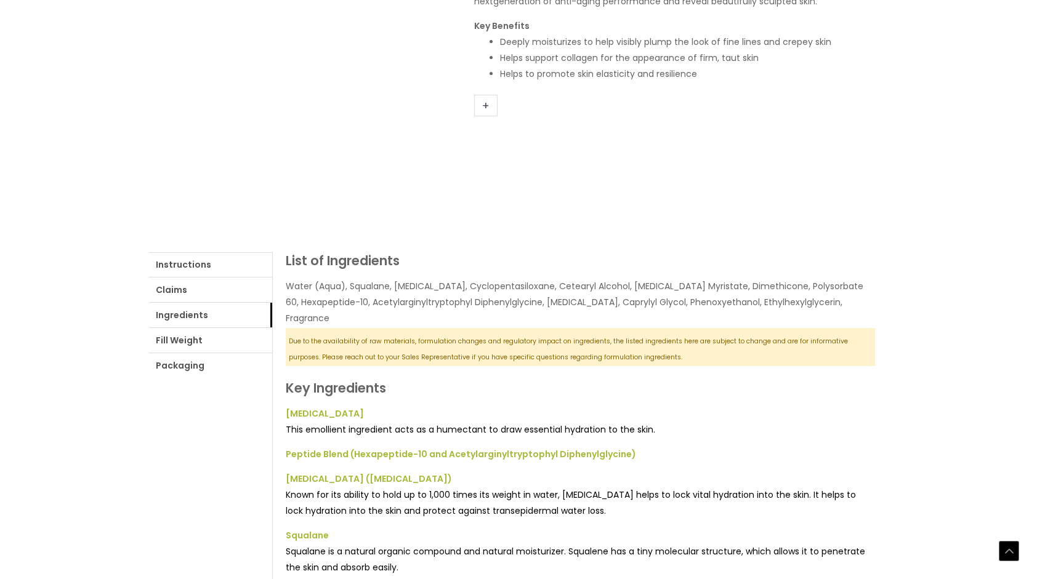
click at [769, 351] on div "List of Ingredients Water (Aqua), Squalane, [MEDICAL_DATA], Cyclopentasiloxane,…" at bounding box center [580, 424] width 616 height 345
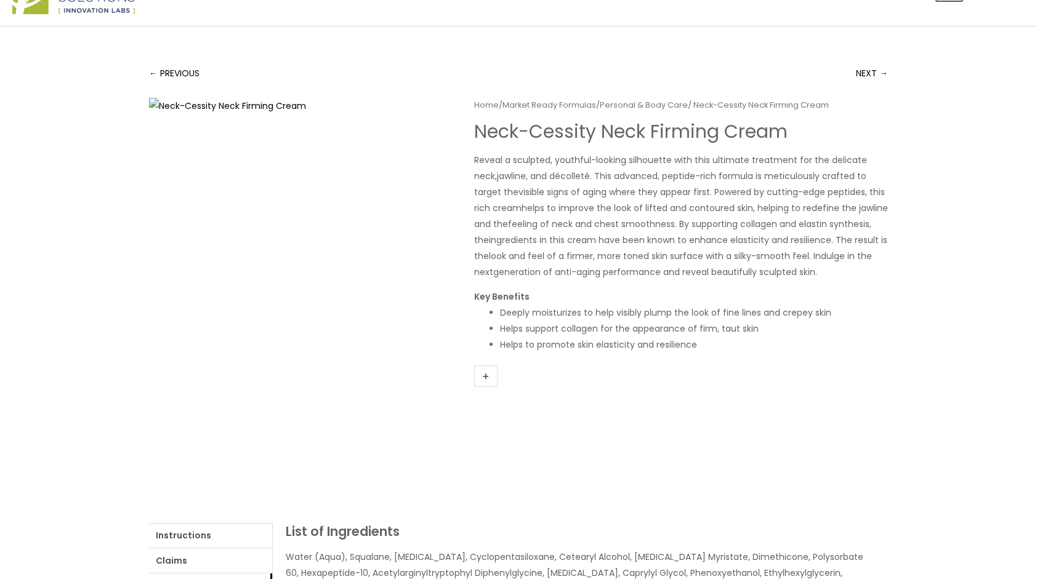
scroll to position [25, 0]
